Goal: Navigation & Orientation: Find specific page/section

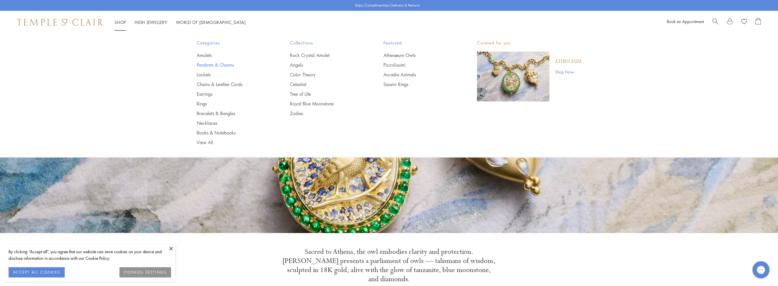
click at [210, 66] on link "Pendants & Charms" at bounding box center [232, 65] width 71 height 6
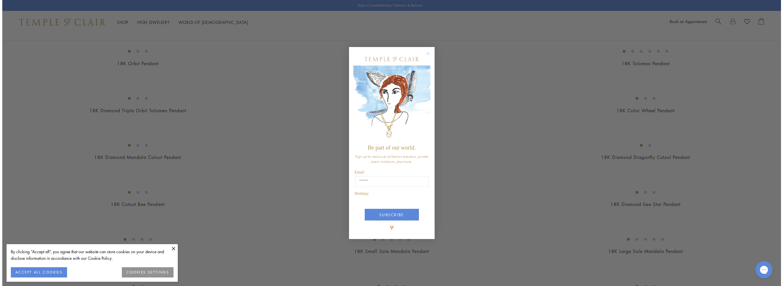
scroll to position [917, 0]
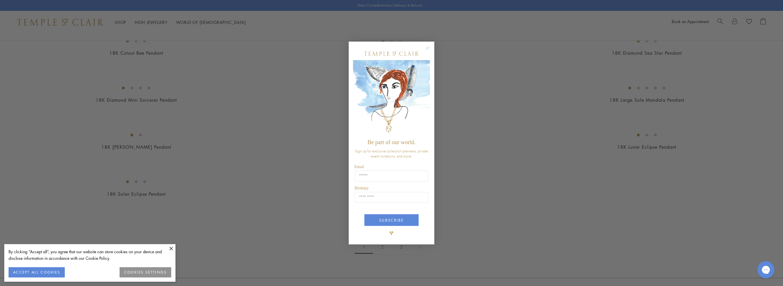
click at [423, 49] on div "POPUP Form" at bounding box center [391, 53] width 77 height 13
click at [425, 49] on circle "Close dialog" at bounding box center [427, 48] width 7 height 7
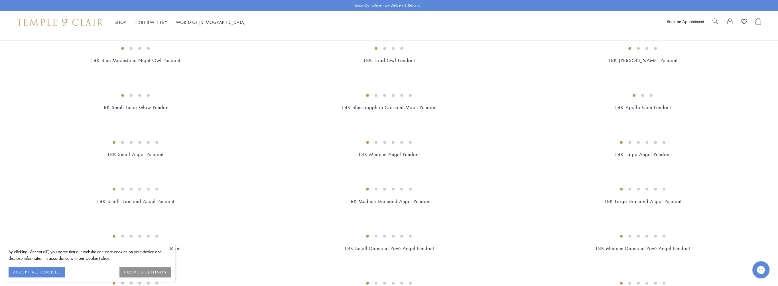
scroll to position [0, 0]
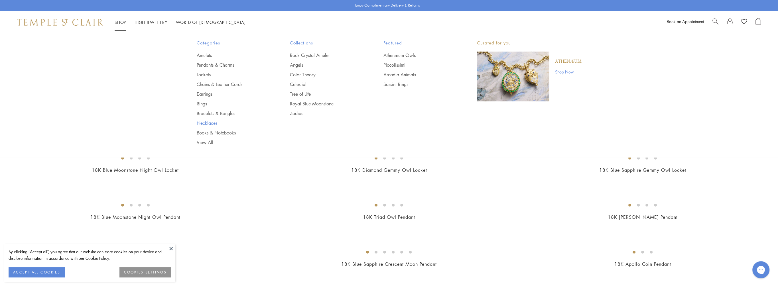
click at [206, 122] on link "Necklaces" at bounding box center [232, 123] width 71 height 6
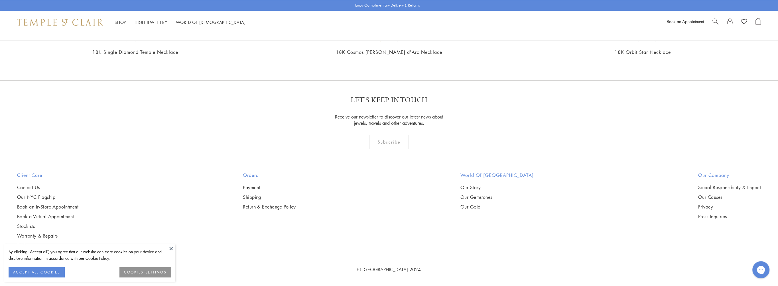
scroll to position [3651, 0]
